Goal: Information Seeking & Learning: Learn about a topic

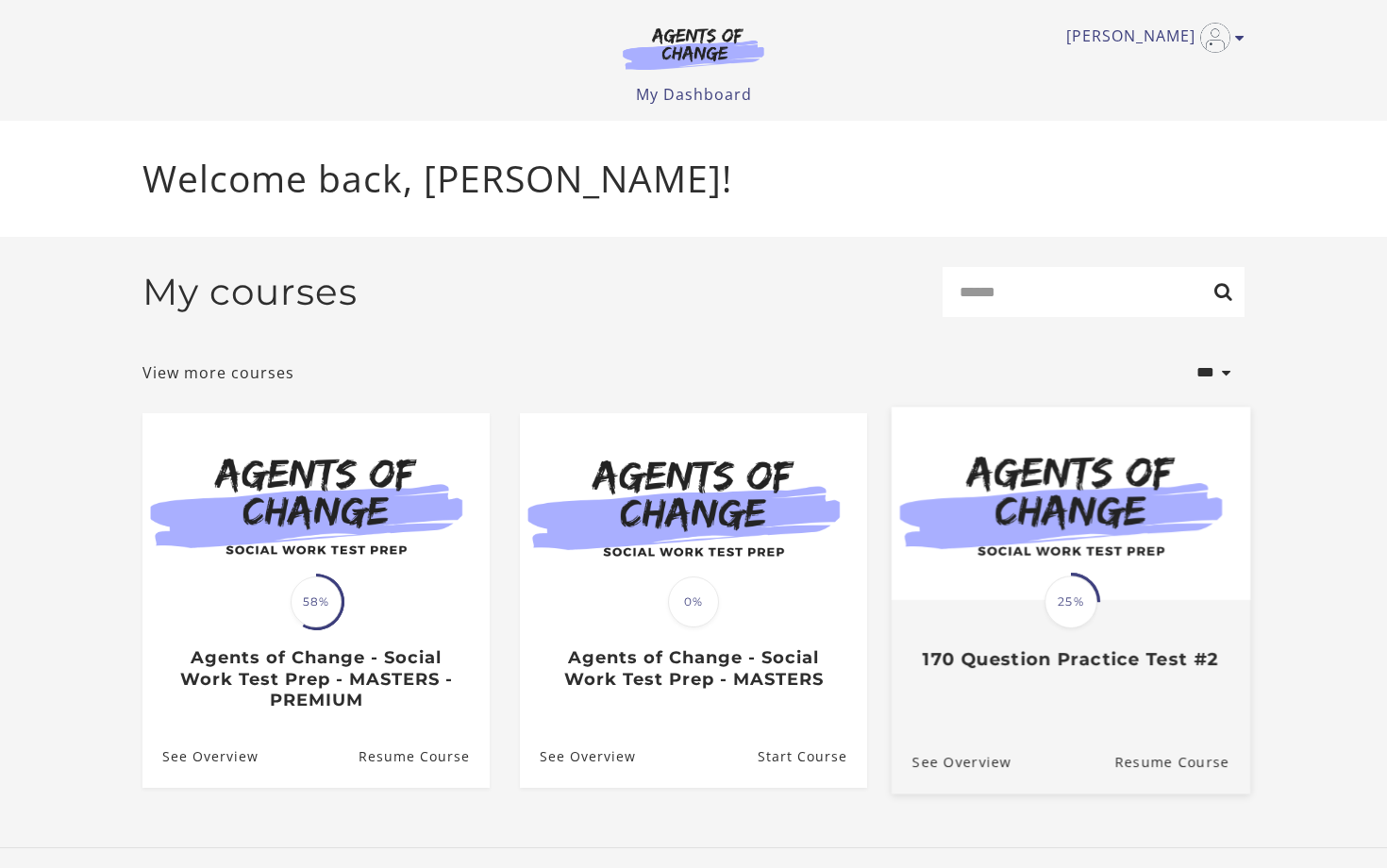
click at [1078, 680] on link "Translation missing: en.liquid.partials.dashboard_course_card.progress_descript…" at bounding box center [1071, 546] width 358 height 279
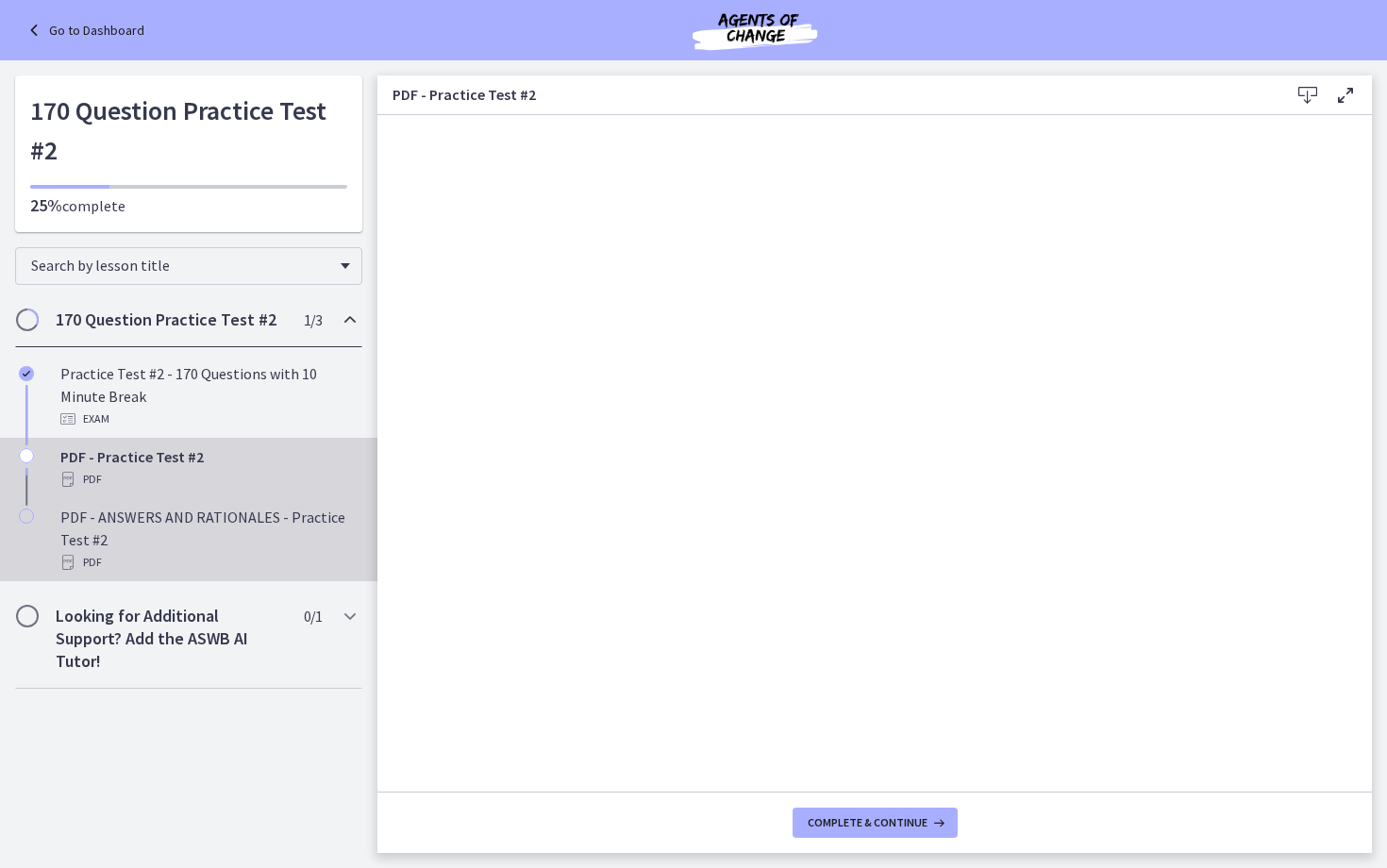
click at [207, 557] on div "PDF" at bounding box center [207, 562] width 294 height 23
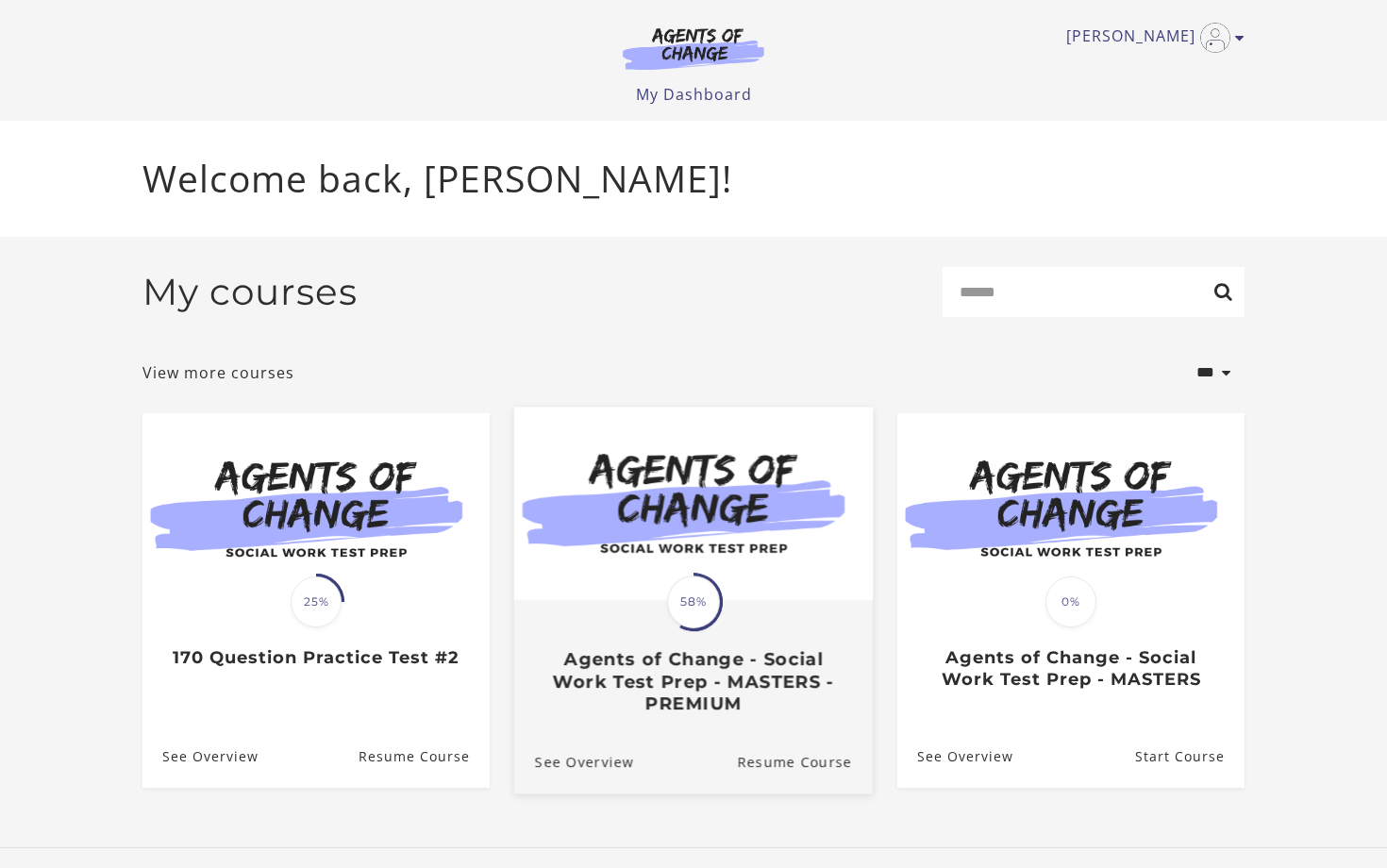
click at [748, 672] on h3 "Agents of Change - Social Work Test Prep - MASTERS - PREMIUM" at bounding box center [693, 681] width 317 height 66
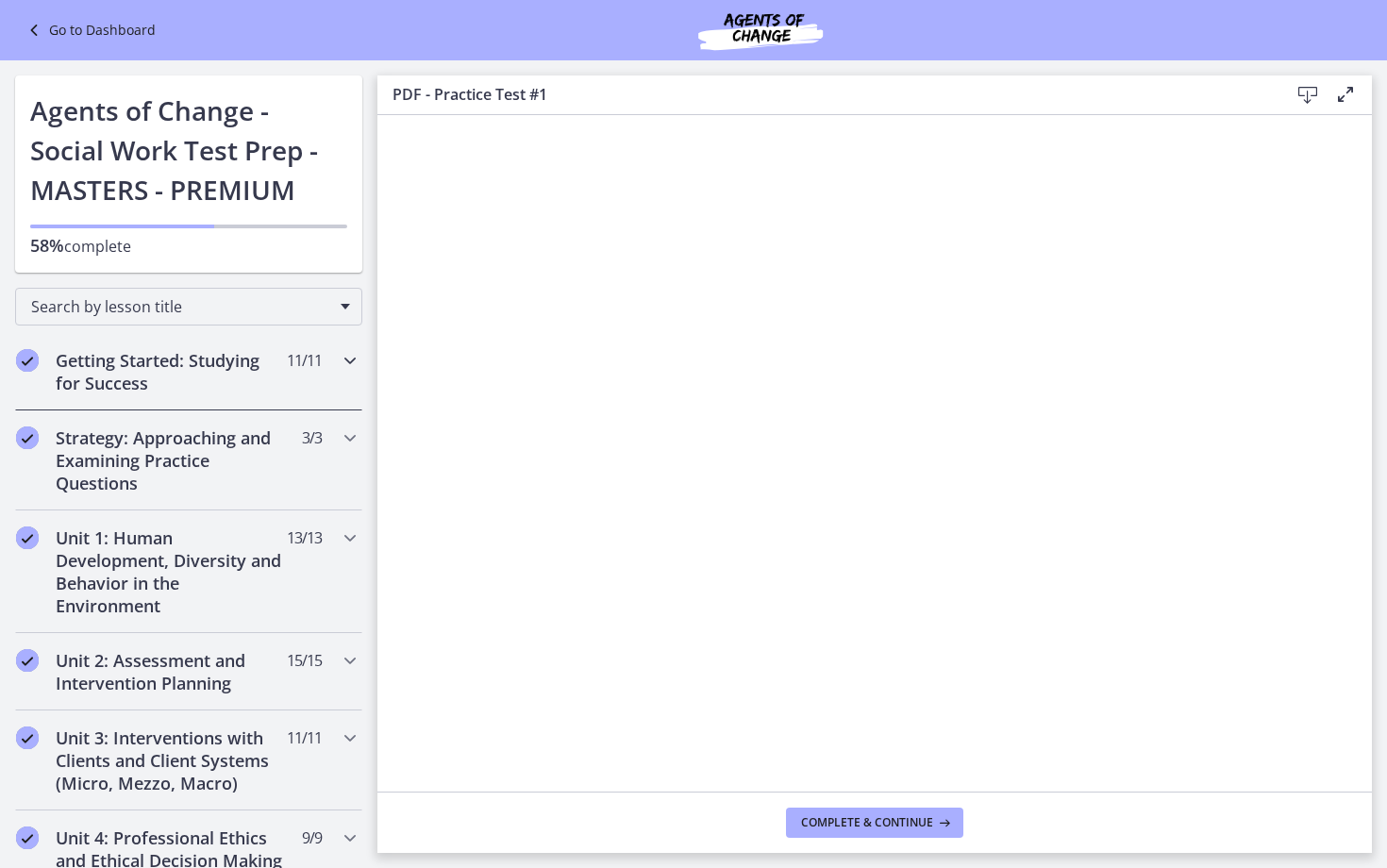
click at [353, 367] on icon "Chapters" at bounding box center [349, 360] width 23 height 23
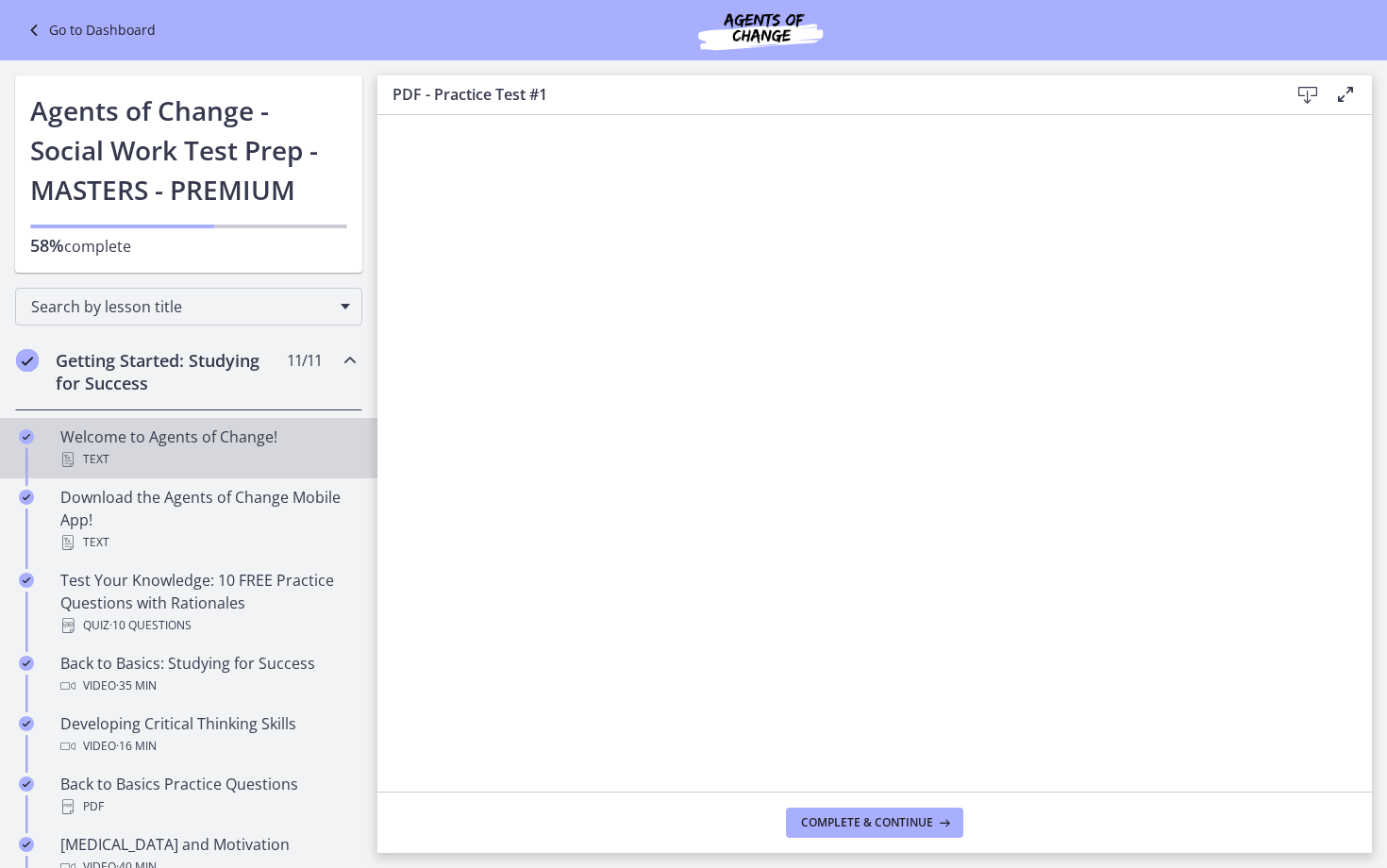
click at [204, 430] on div "Welcome to Agents of Change! Text" at bounding box center [207, 448] width 294 height 46
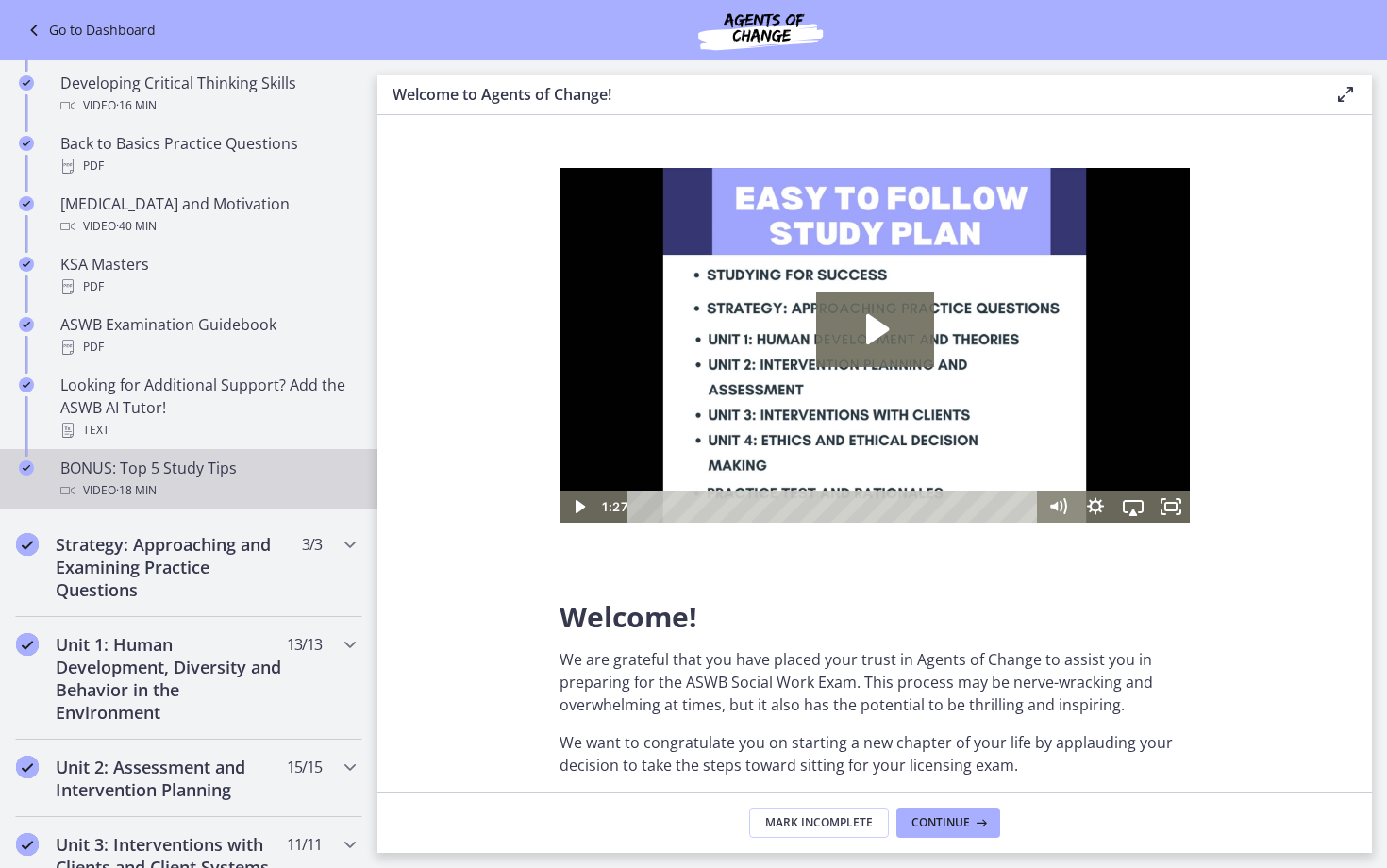
scroll to position [646, 0]
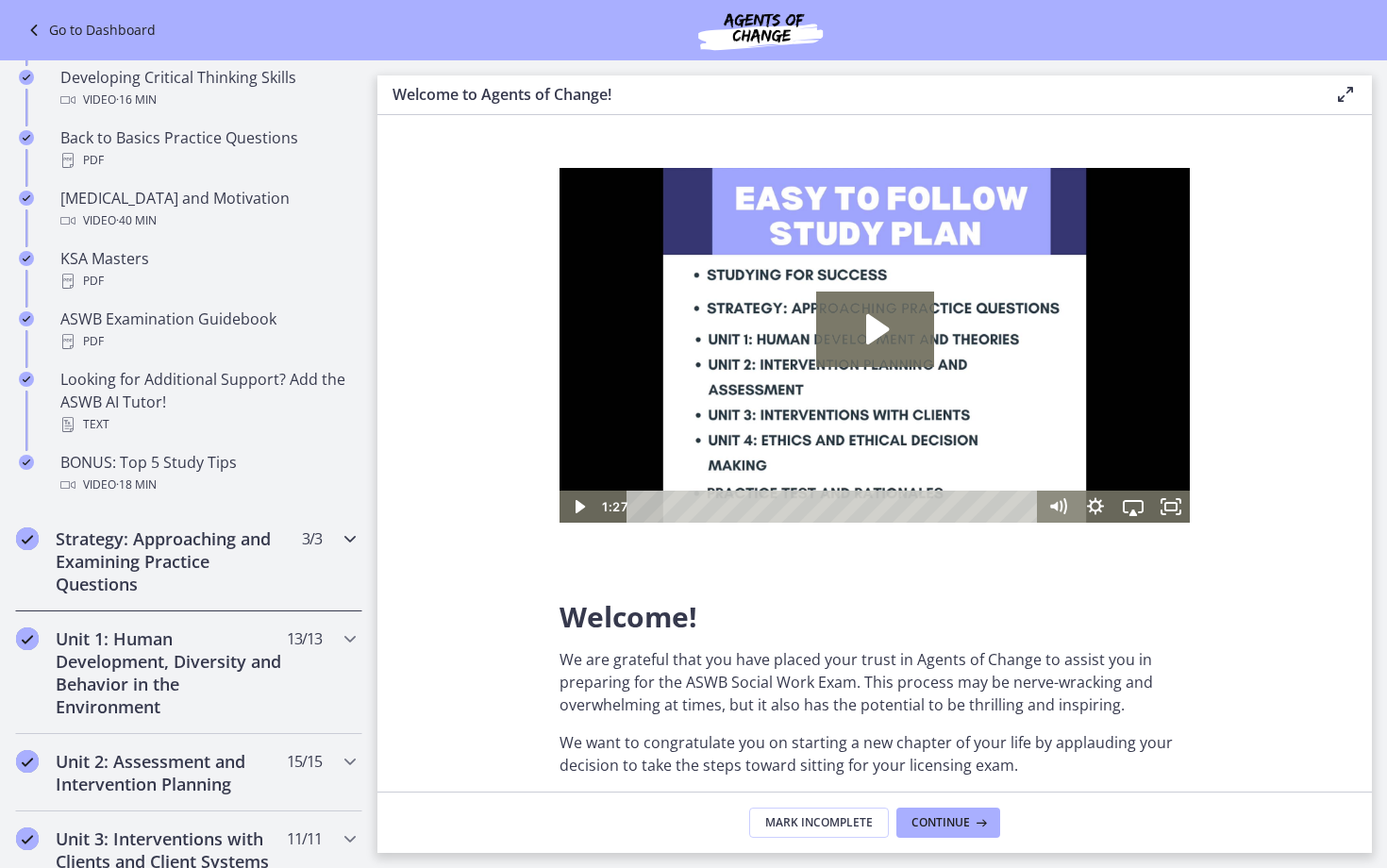
click at [349, 544] on icon "Chapters" at bounding box center [349, 538] width 23 height 23
